Goal: Book appointment/travel/reservation

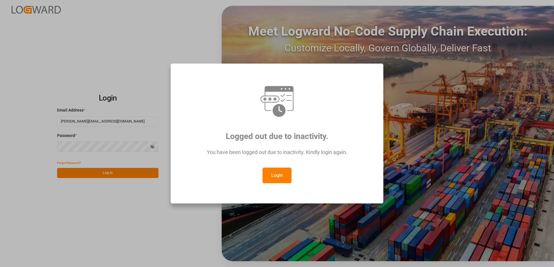
click at [279, 171] on button "Login" at bounding box center [276, 176] width 29 height 16
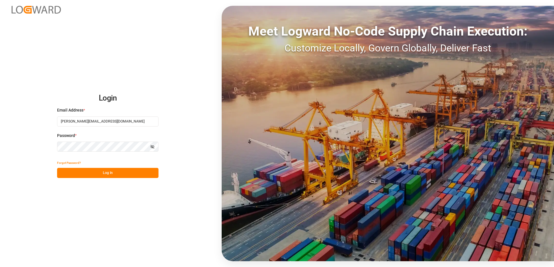
click at [103, 173] on button "Log In" at bounding box center [107, 173] width 101 height 10
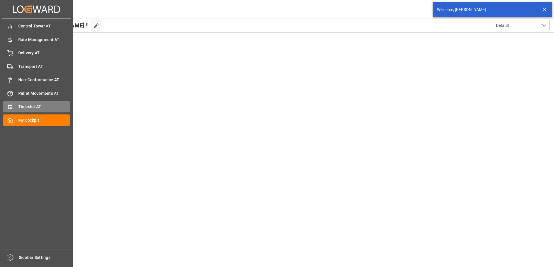
click at [14, 104] on div "Timeslot AT Timeslot AT" at bounding box center [36, 106] width 67 height 11
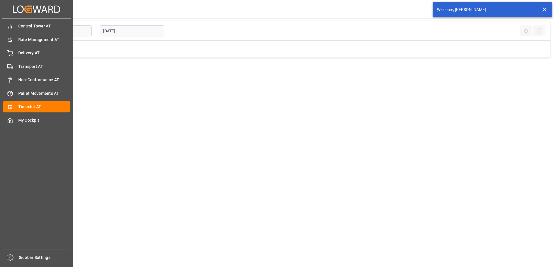
type input "Inbound AT"
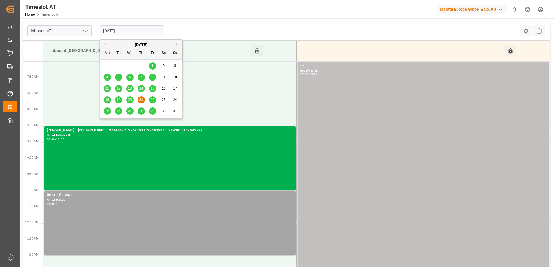
click at [110, 31] on input "[DATE]" at bounding box center [132, 30] width 64 height 11
click at [151, 99] on span "22" at bounding box center [152, 100] width 4 height 4
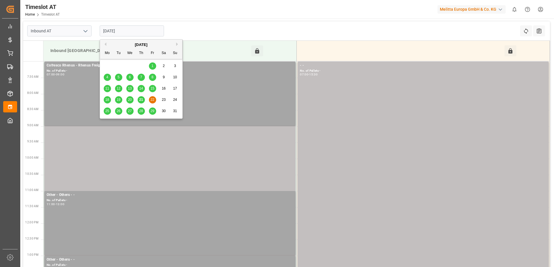
click at [114, 31] on input "[DATE]" at bounding box center [132, 30] width 64 height 11
click at [105, 112] on span "25" at bounding box center [107, 111] width 4 height 4
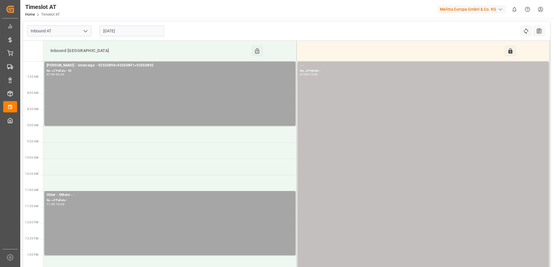
click at [84, 31] on icon "open menu" at bounding box center [85, 31] width 7 height 7
click at [127, 28] on input "[DATE]" at bounding box center [132, 30] width 64 height 11
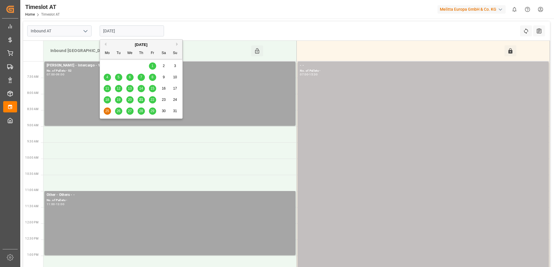
click at [116, 111] on span "26" at bounding box center [118, 111] width 4 height 4
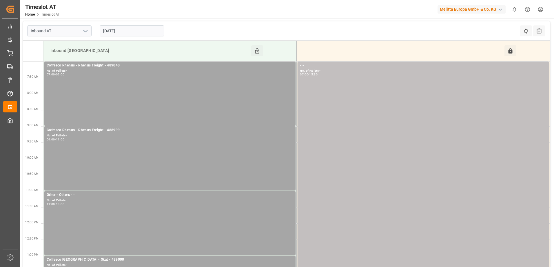
click at [116, 30] on input "[DATE]" at bounding box center [132, 30] width 64 height 11
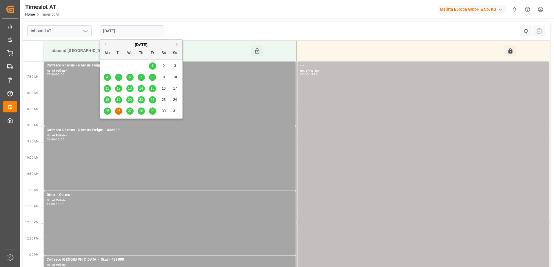
click at [128, 111] on span "27" at bounding box center [130, 111] width 4 height 4
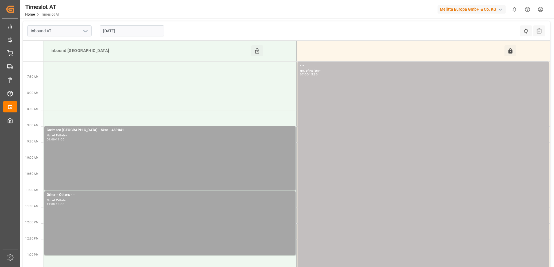
click at [115, 30] on input "[DATE]" at bounding box center [132, 30] width 64 height 11
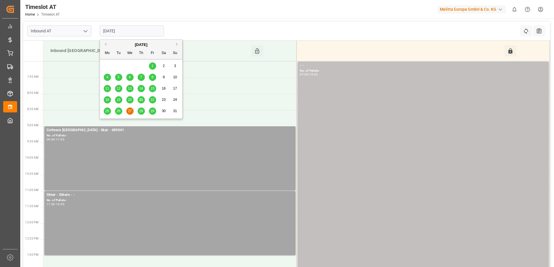
click at [142, 112] on span "28" at bounding box center [141, 111] width 4 height 4
type input "[DATE]"
